Goal: Task Accomplishment & Management: Manage account settings

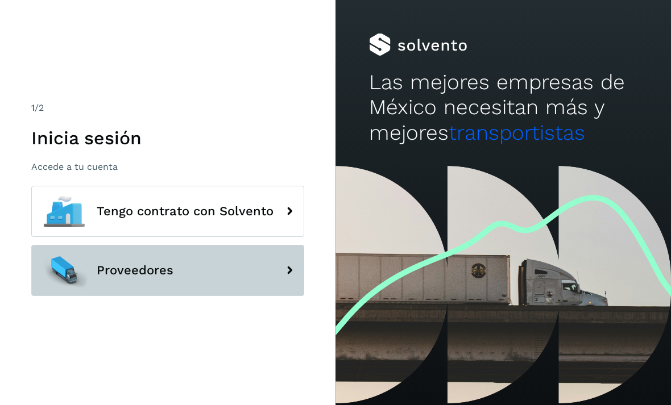
click at [160, 277] on span "Proveedores" at bounding box center [135, 271] width 77 height 14
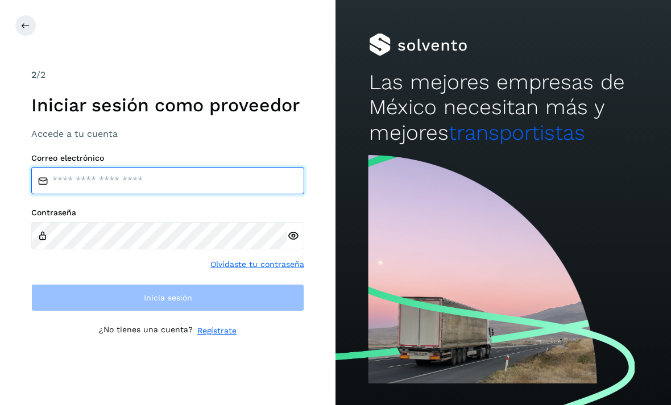
click at [178, 194] on input "email" at bounding box center [167, 180] width 273 height 27
type input "**********"
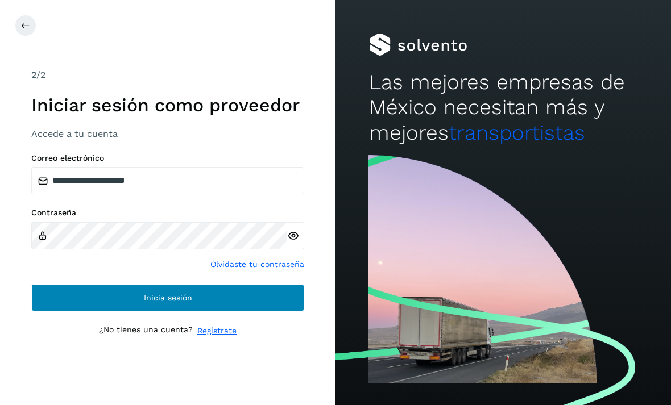
click at [239, 309] on button "Inicia sesión" at bounding box center [167, 297] width 273 height 27
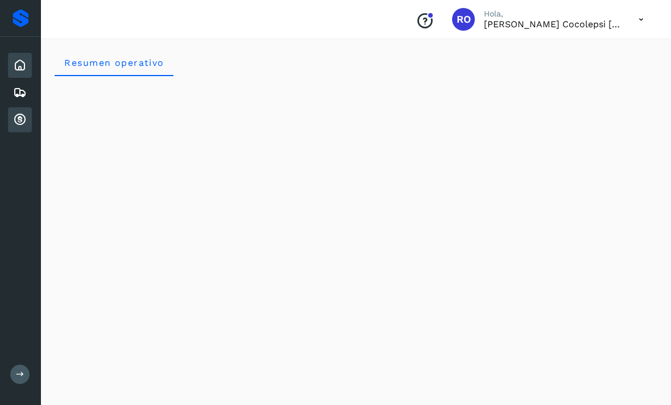
click at [17, 124] on icon at bounding box center [20, 120] width 14 height 14
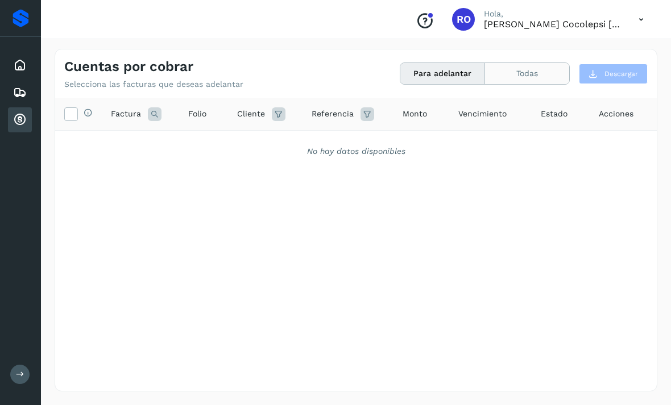
click at [533, 74] on button "Todas" at bounding box center [527, 73] width 84 height 21
